Goal: Task Accomplishment & Management: Complete application form

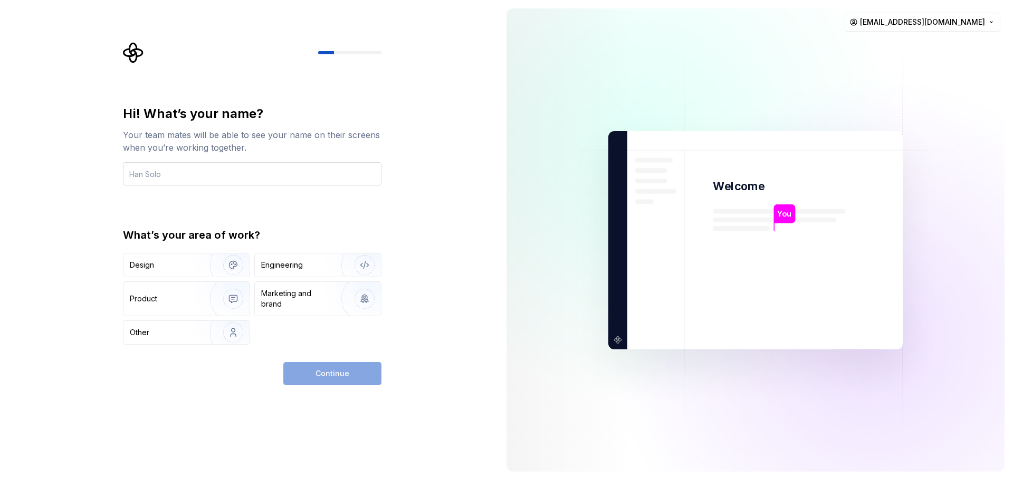
click at [224, 180] on input "text" at bounding box center [252, 173] width 258 height 23
type input "G"
type input "Gukil Jo"
click at [303, 265] on div "Engineering" at bounding box center [303, 265] width 84 height 11
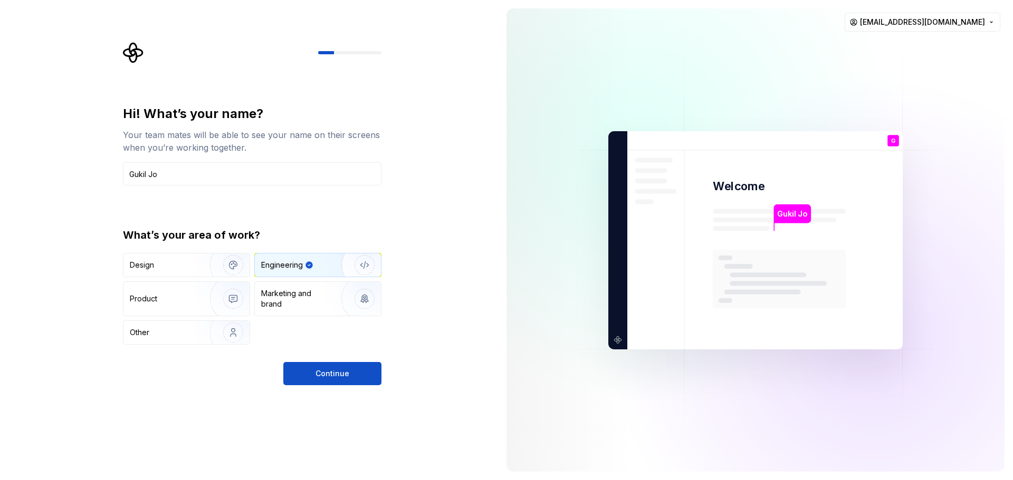
click at [354, 378] on button "Continue" at bounding box center [332, 373] width 98 height 23
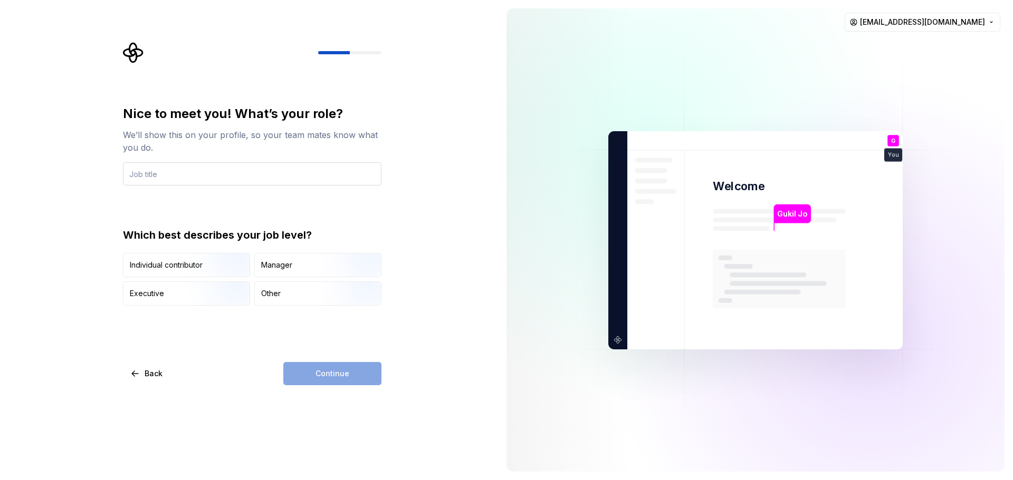
click at [223, 172] on input "text" at bounding box center [252, 173] width 258 height 23
click at [224, 176] on input "text" at bounding box center [252, 173] width 258 height 23
type input "Data Scientist"
click at [439, 220] on div "Nice to meet you! What’s your role? We’ll show this on your profile, so your te…" at bounding box center [249, 240] width 498 height 480
click at [182, 265] on div "Individual contributor" at bounding box center [166, 265] width 73 height 11
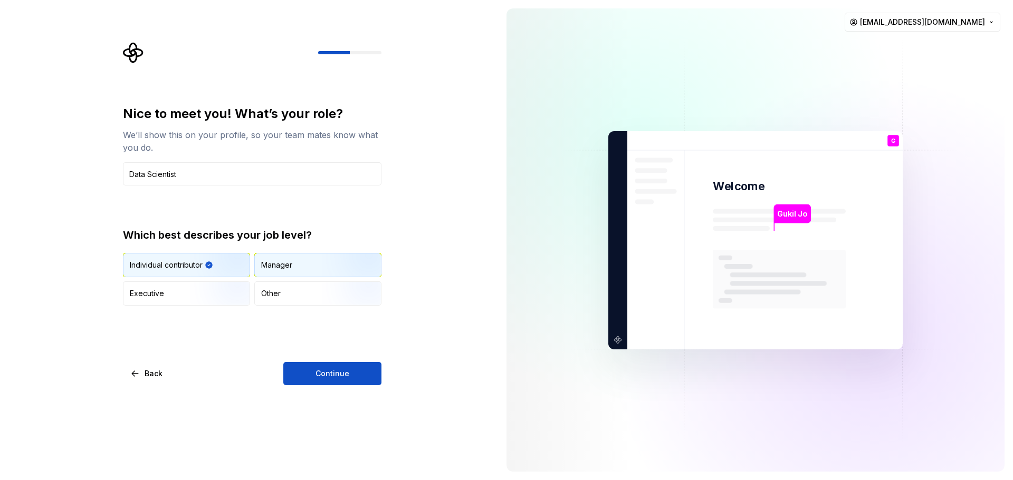
click at [299, 257] on div "Manager" at bounding box center [318, 265] width 126 height 23
drag, startPoint x: 193, startPoint y: 260, endPoint x: 242, endPoint y: 275, distance: 51.9
click at [194, 260] on img "button" at bounding box center [224, 278] width 68 height 71
click at [347, 375] on span "Continue" at bounding box center [332, 374] width 34 height 11
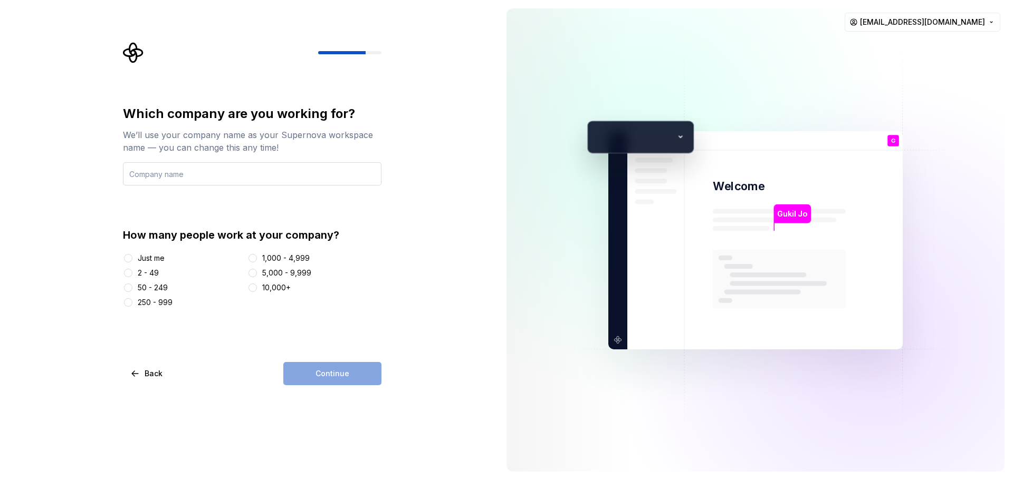
click at [229, 179] on input "text" at bounding box center [252, 173] width 258 height 23
click at [248, 177] on input "SK hynix" at bounding box center [252, 173] width 258 height 23
type input "SK hynix"
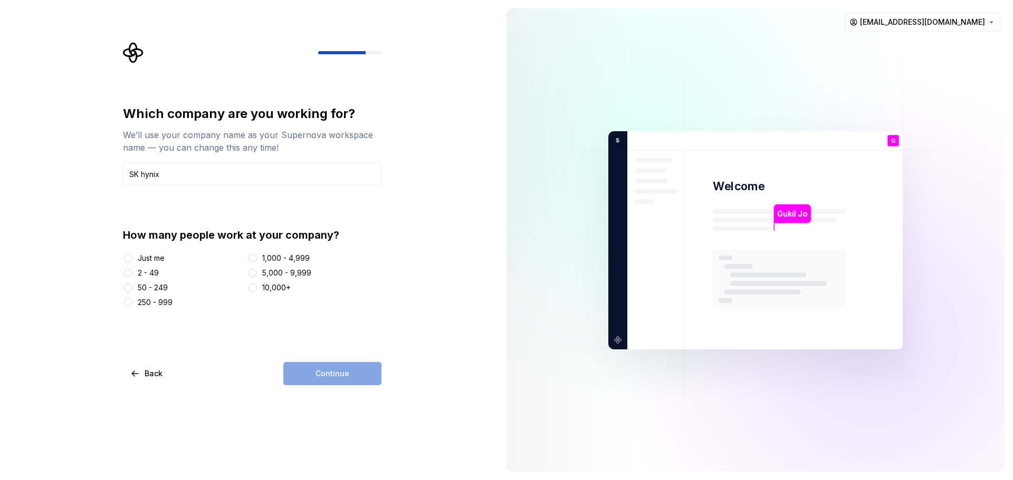
click at [458, 206] on div "Which company are you working for? We’ll use your company name as your Supernov…" at bounding box center [249, 240] width 498 height 480
click at [285, 289] on div "10,000+" at bounding box center [276, 288] width 28 height 11
click at [257, 289] on button "10,000+" at bounding box center [252, 288] width 8 height 8
click at [357, 381] on button "Continue" at bounding box center [332, 373] width 98 height 23
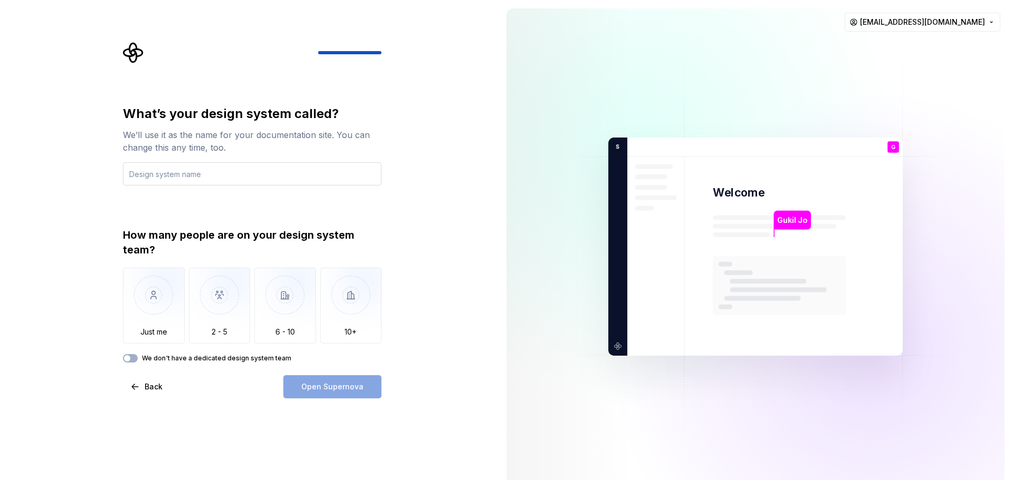
click at [199, 176] on input "text" at bounding box center [252, 173] width 258 height 23
click at [232, 180] on input "text" at bounding box center [252, 173] width 258 height 23
type input "CherryAI"
click at [167, 313] on img "button" at bounding box center [154, 303] width 62 height 71
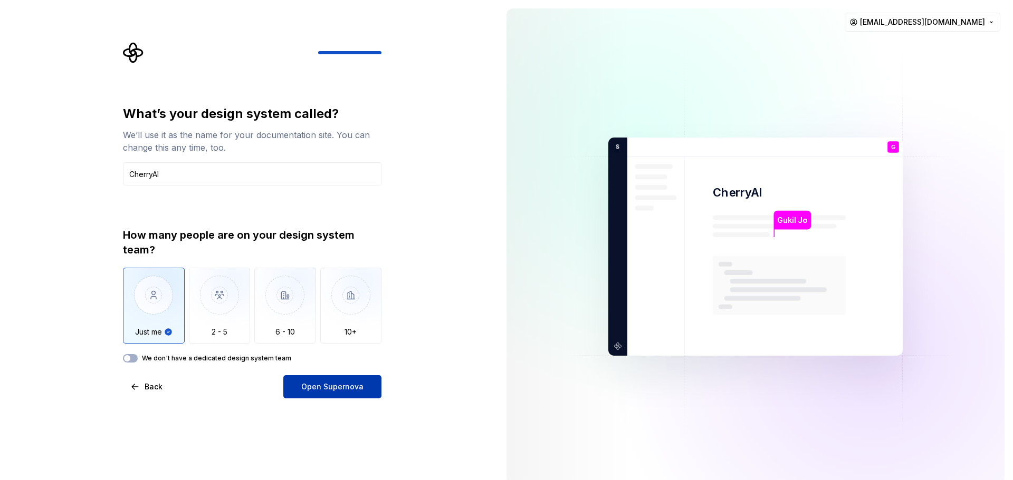
click at [323, 396] on button "Open Supernova" at bounding box center [332, 387] width 98 height 23
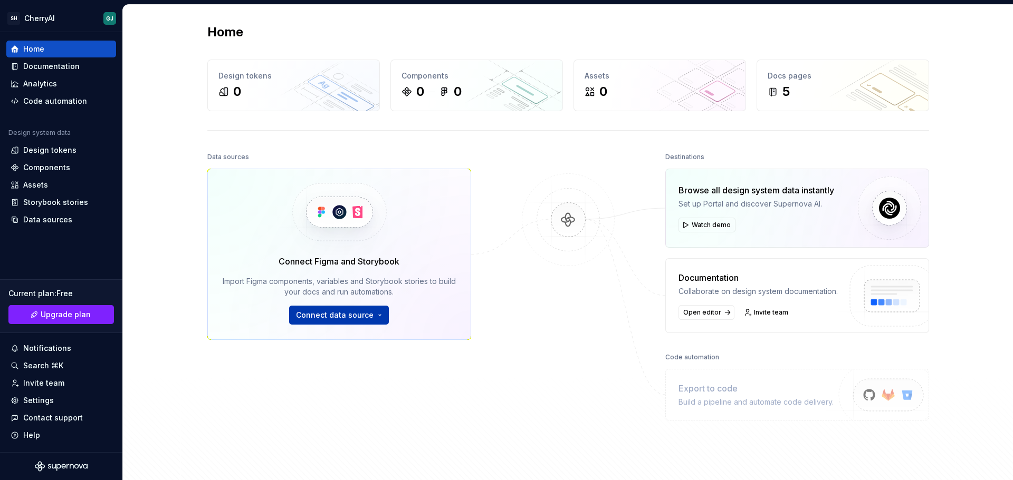
click at [354, 316] on span "Connect data source" at bounding box center [335, 315] width 78 height 11
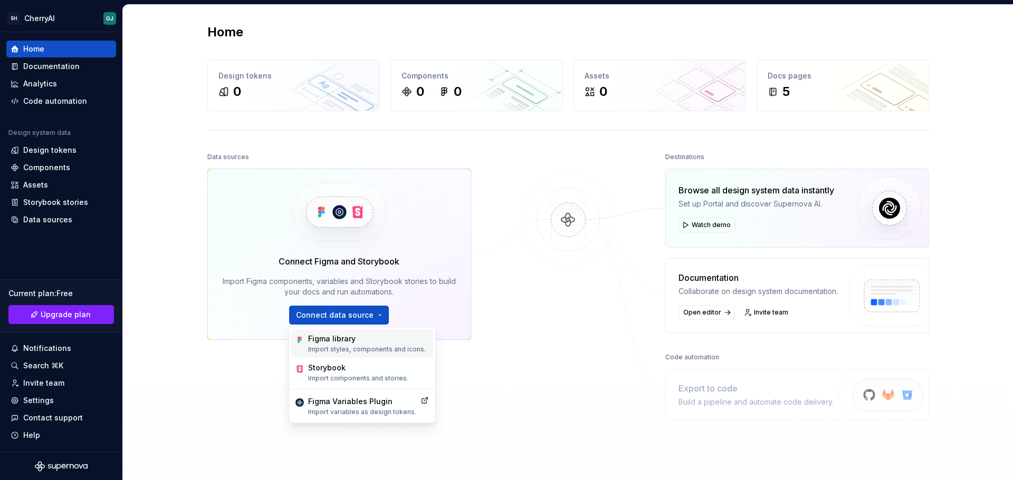
click at [407, 353] on p "Import styles, components and icons." at bounding box center [367, 349] width 118 height 8
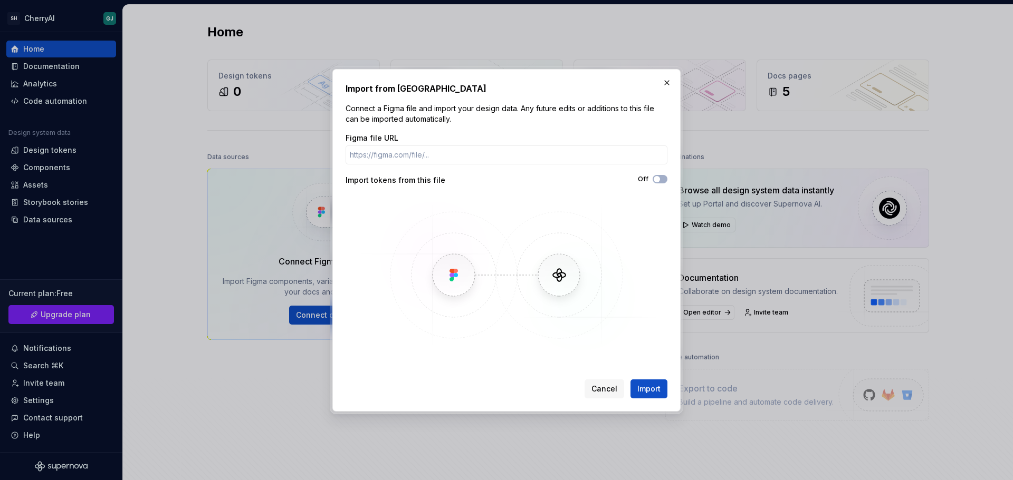
click at [390, 181] on div "Import tokens from this file" at bounding box center [425, 180] width 161 height 11
click at [668, 81] on button "button" at bounding box center [666, 82] width 15 height 15
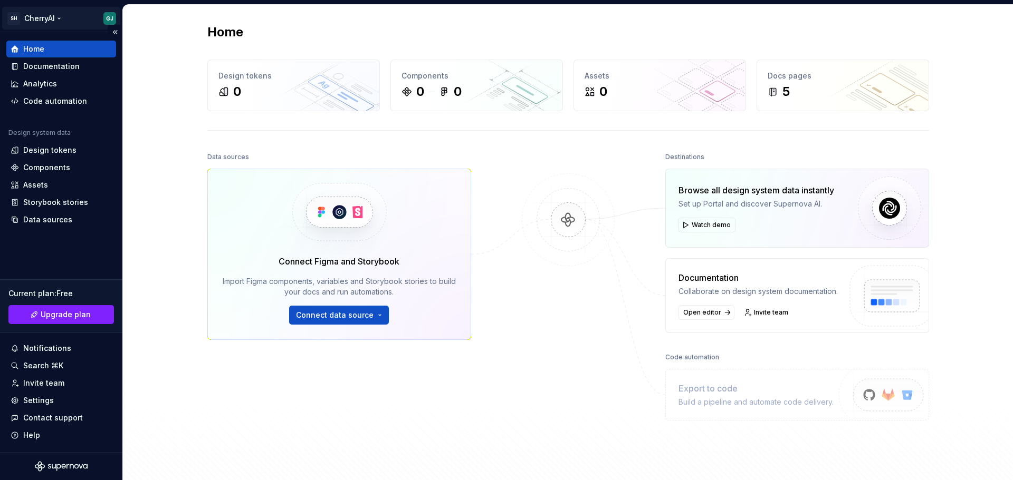
click at [31, 16] on html "SH CherryAI GJ Home Documentation Analytics Code automation Design system data …" at bounding box center [506, 240] width 1013 height 480
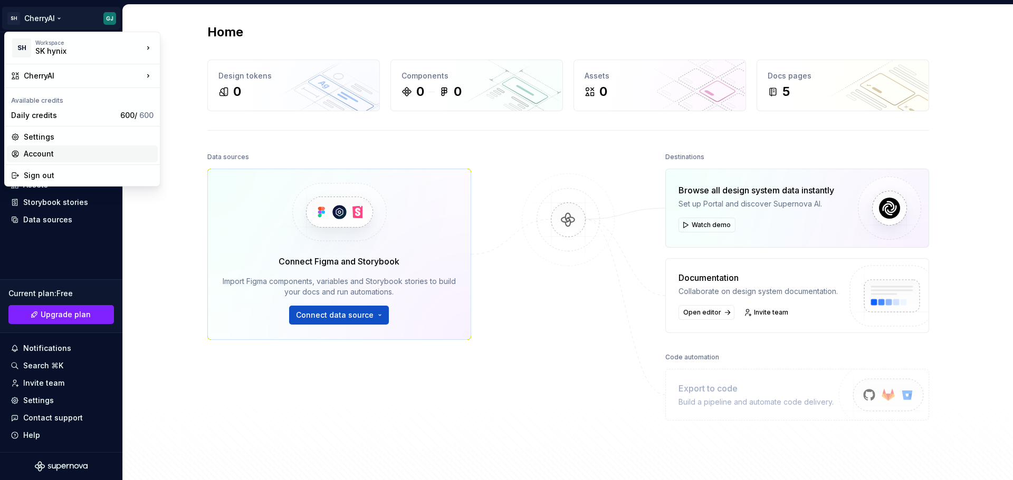
click at [52, 157] on div "Account" at bounding box center [89, 154] width 130 height 11
